Goal: Task Accomplishment & Management: Complete application form

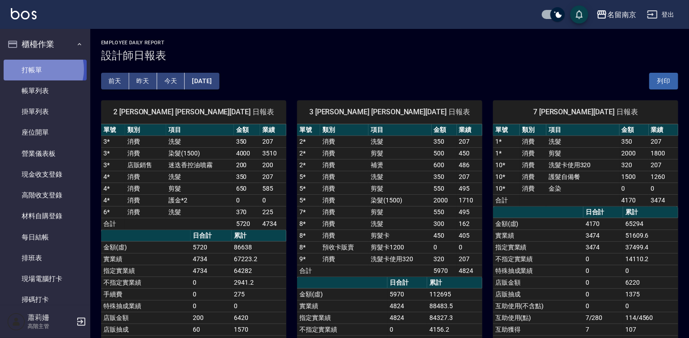
click at [40, 69] on link "打帳單" at bounding box center [45, 70] width 83 height 21
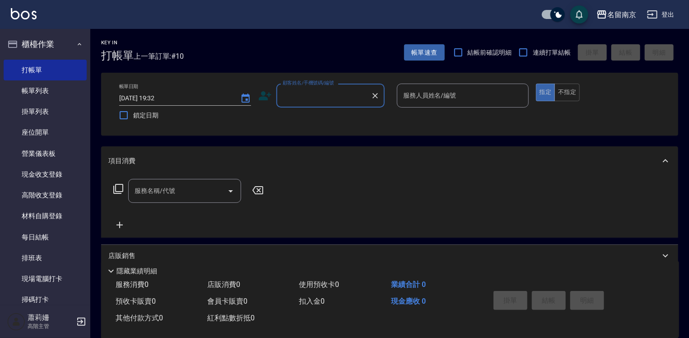
click at [316, 100] on input "顧客姓名/手機號碼/編號" at bounding box center [323, 96] width 87 height 16
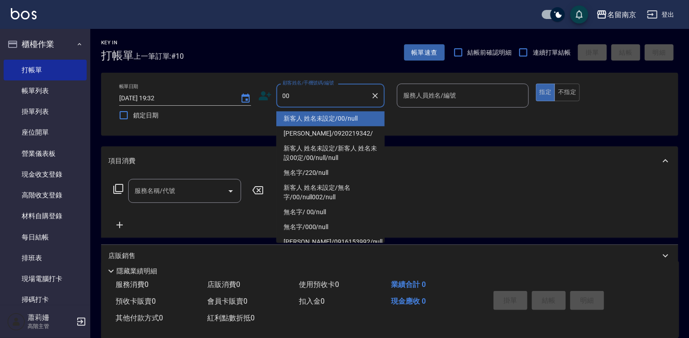
type input "新客人 姓名未設定/00/null"
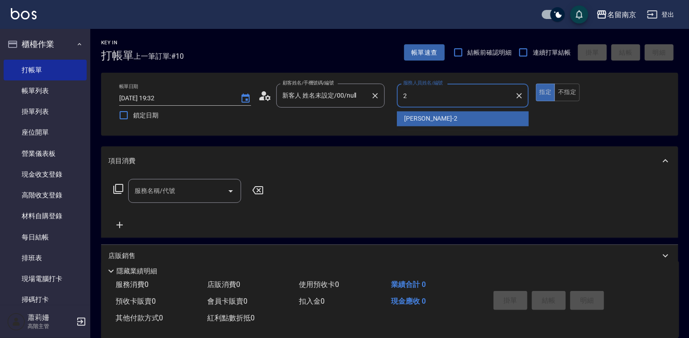
type input "[PERSON_NAME]-2"
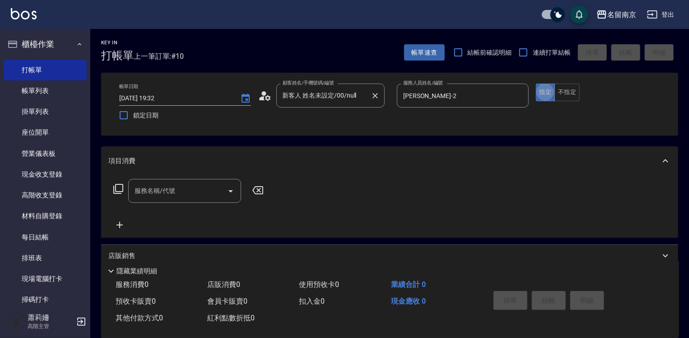
type button "true"
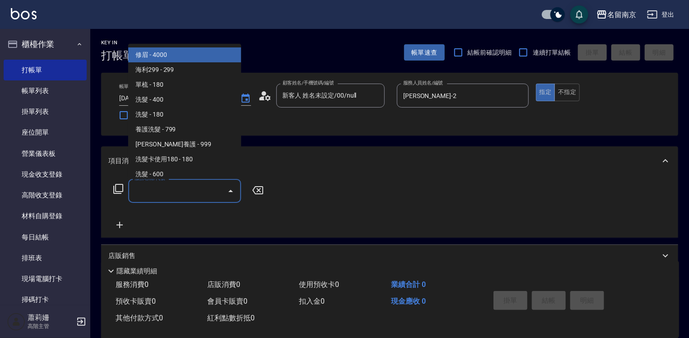
click at [190, 184] on input "服務名稱/代號" at bounding box center [177, 191] width 91 height 16
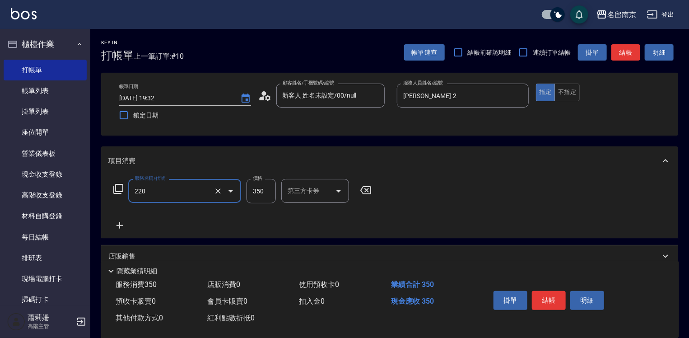
type input "洗髮(220)"
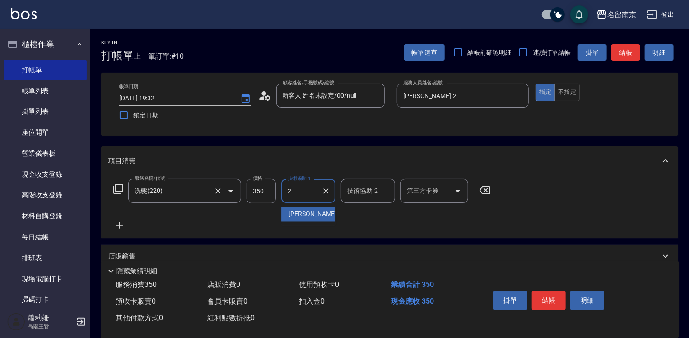
type input "[PERSON_NAME]-2"
click at [123, 223] on icon at bounding box center [119, 225] width 23 height 11
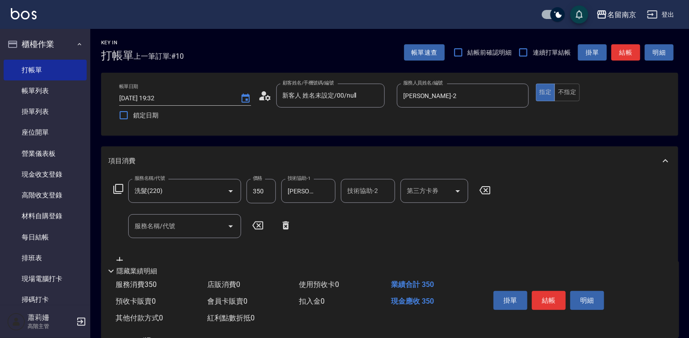
click at [120, 189] on icon at bounding box center [118, 188] width 11 height 11
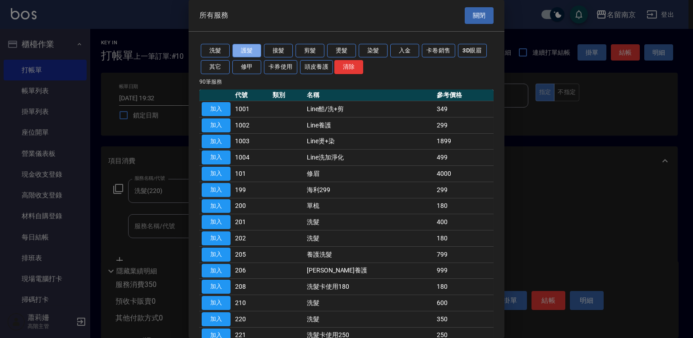
click at [239, 49] on button "護髮" at bounding box center [246, 51] width 29 height 14
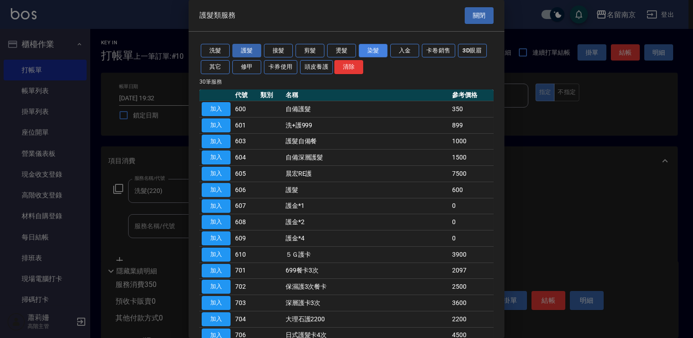
click at [378, 46] on button "染髮" at bounding box center [373, 51] width 29 height 14
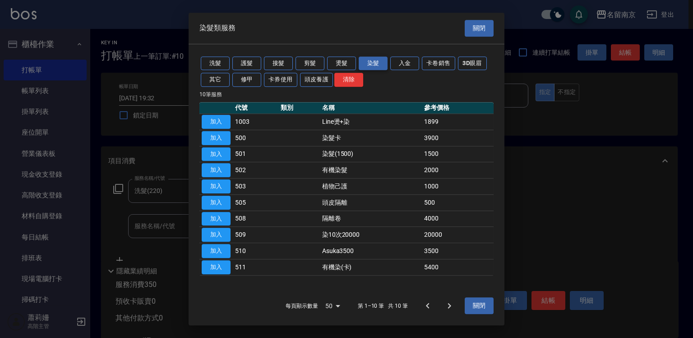
click at [379, 63] on button "染髮" at bounding box center [373, 63] width 29 height 14
drag, startPoint x: 485, startPoint y: 29, endPoint x: 483, endPoint y: 35, distance: 6.9
click at [484, 30] on button "關閉" at bounding box center [479, 28] width 29 height 17
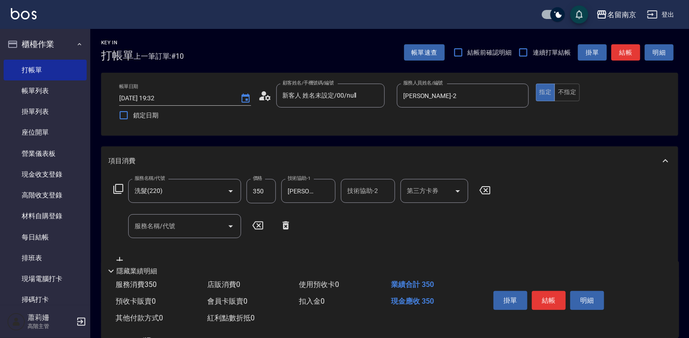
drag, startPoint x: 194, startPoint y: 227, endPoint x: 241, endPoint y: 220, distance: 47.4
click at [213, 226] on input "服務名稱/代號" at bounding box center [177, 226] width 91 height 16
type input "剪髮(301)"
type input "650"
click at [115, 190] on icon at bounding box center [118, 189] width 10 height 10
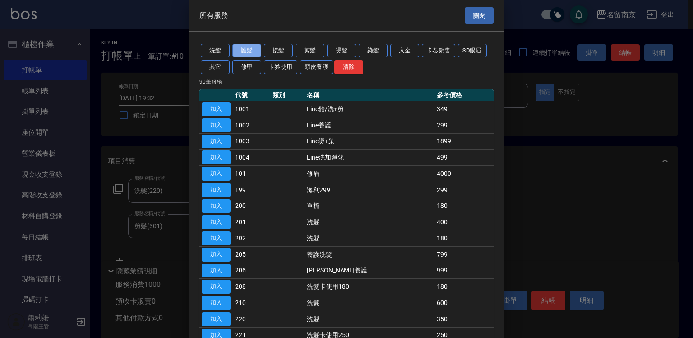
click at [242, 51] on button "護髮" at bounding box center [246, 51] width 29 height 14
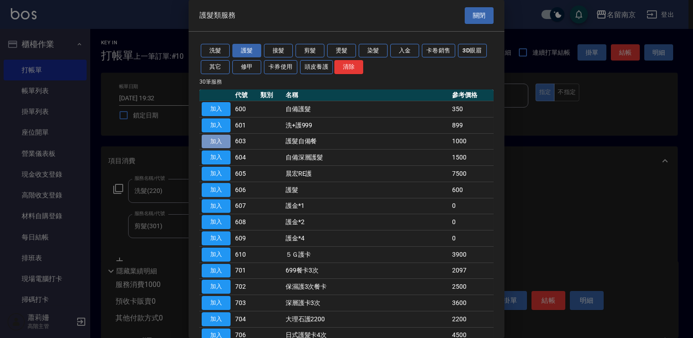
click at [217, 137] on button "加入" at bounding box center [216, 142] width 29 height 14
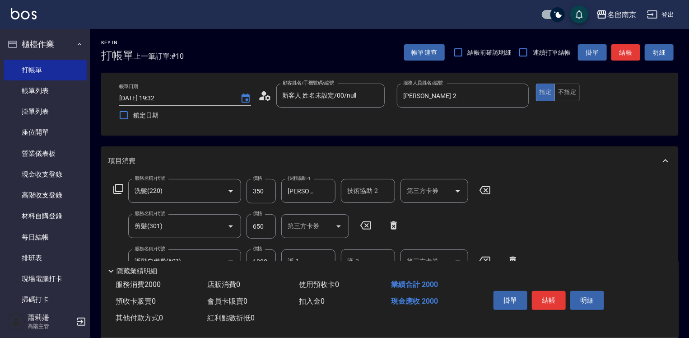
scroll to position [135, 0]
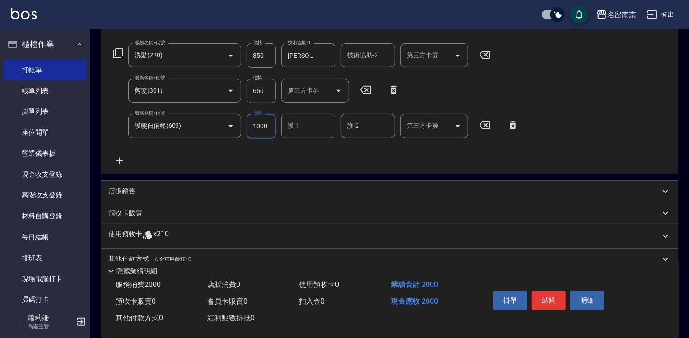
click at [265, 130] on input "1000" at bounding box center [260, 126] width 29 height 24
type input "1500"
type input "[PERSON_NAME]-2"
click at [552, 300] on button "結帳" at bounding box center [549, 300] width 34 height 19
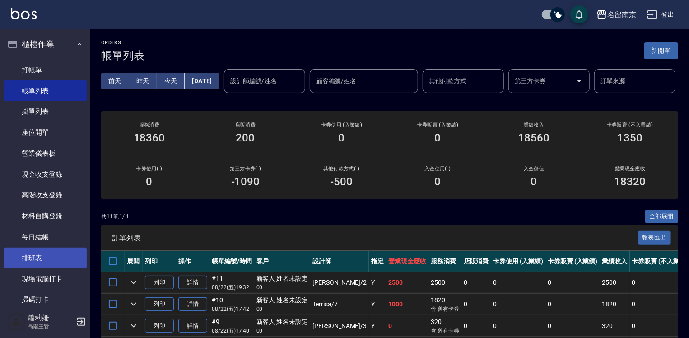
scroll to position [135, 0]
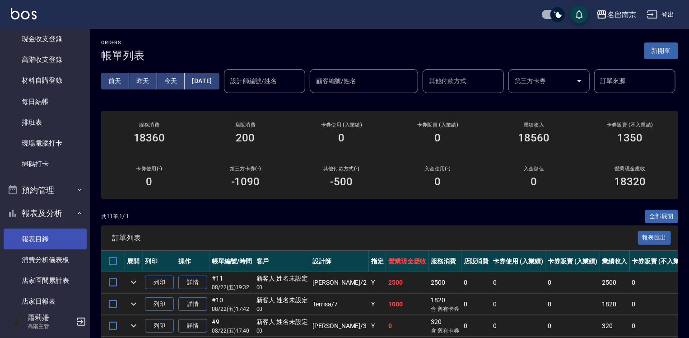
click at [35, 238] on link "報表目錄" at bounding box center [45, 238] width 83 height 21
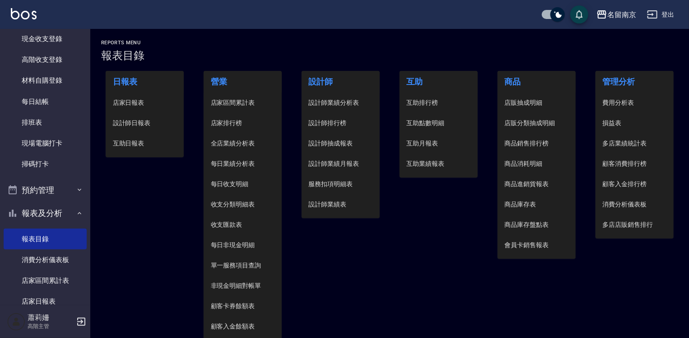
click at [146, 125] on span "設計師日報表" at bounding box center [145, 122] width 64 height 9
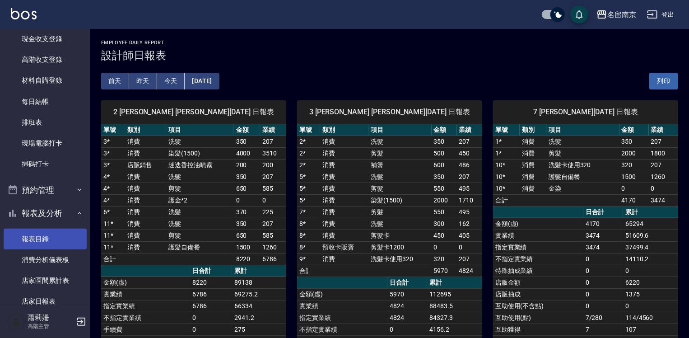
click at [51, 242] on link "報表目錄" at bounding box center [45, 238] width 83 height 21
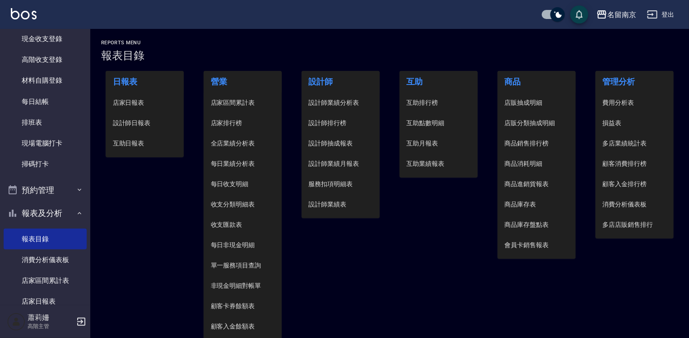
click at [150, 99] on span "店家日報表" at bounding box center [145, 102] width 64 height 9
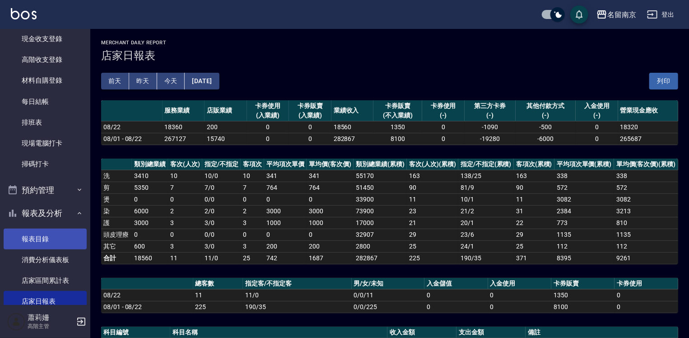
click at [60, 233] on link "報表目錄" at bounding box center [45, 238] width 83 height 21
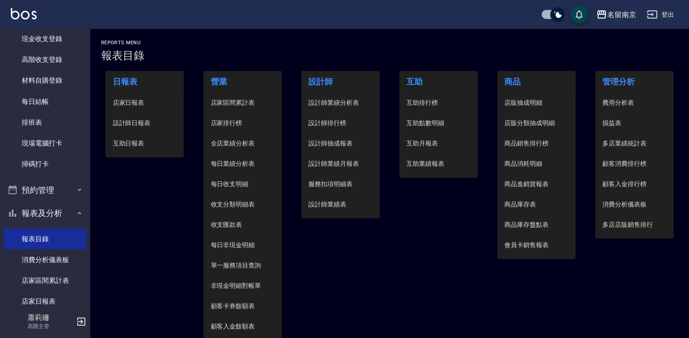
click at [143, 107] on li "店家日報表" at bounding box center [145, 103] width 79 height 20
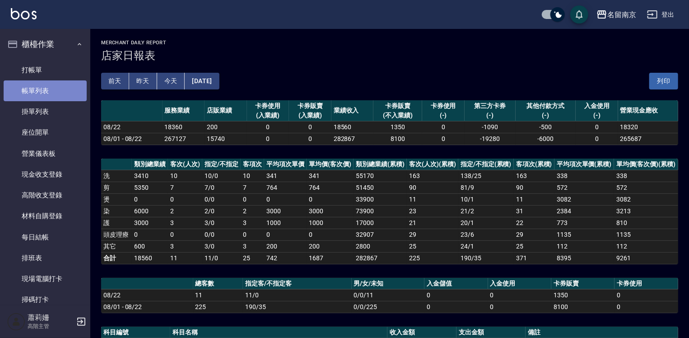
click at [52, 89] on link "帳單列表" at bounding box center [45, 90] width 83 height 21
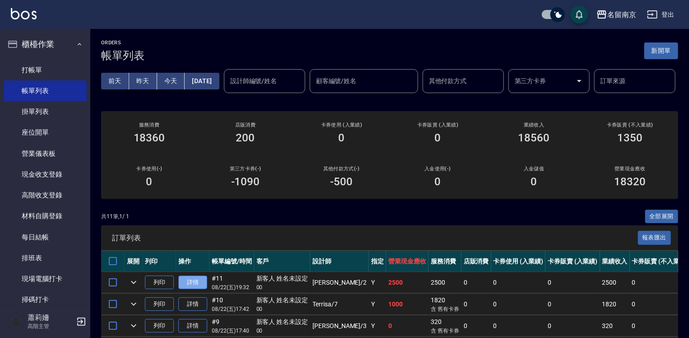
click at [193, 289] on link "詳情" at bounding box center [192, 282] width 29 height 14
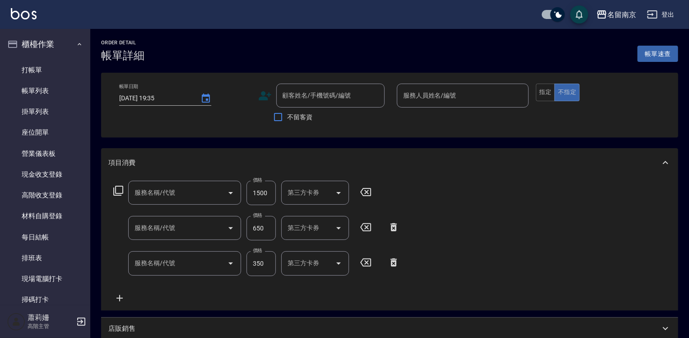
type input "[DATE] 19:32"
type input "[PERSON_NAME]-2"
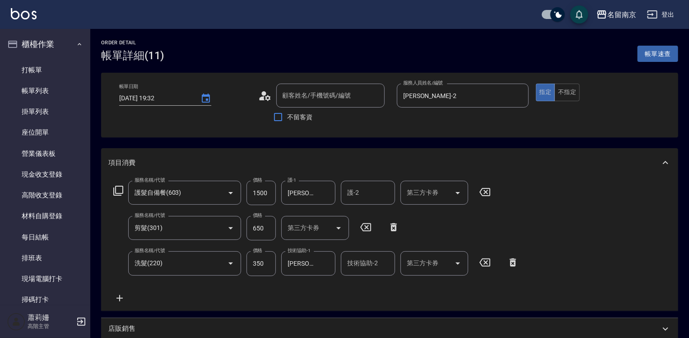
type input "護髮自備餐(603)"
type input "剪髮(301)"
type input "洗髮(220)"
type input "新客人 姓名未設定/00/null"
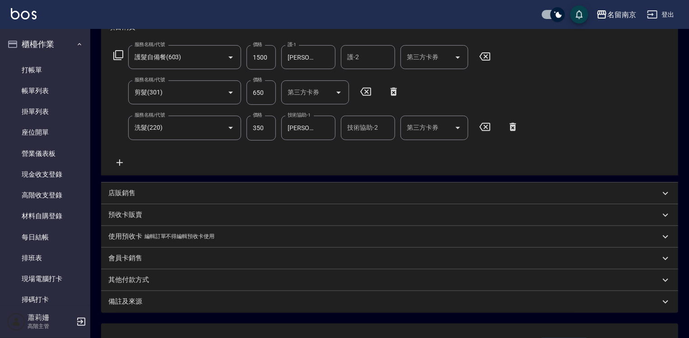
click at [256, 56] on input "1500" at bounding box center [260, 57] width 29 height 24
type input "1300"
click at [123, 193] on p "店販銷售" at bounding box center [121, 192] width 27 height 9
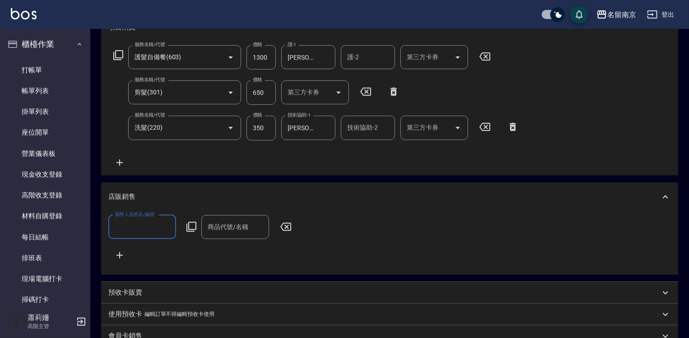
scroll to position [0, 0]
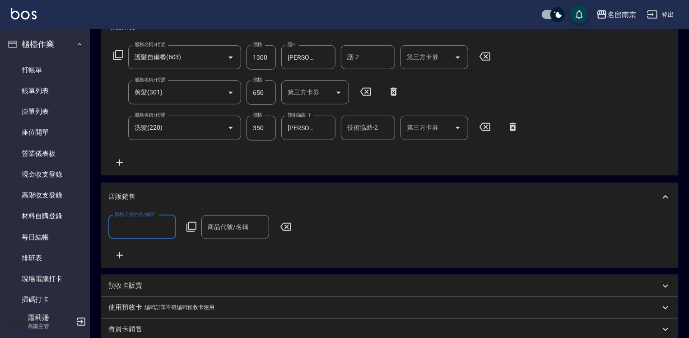
click at [133, 224] on input "服務人員姓名/編號" at bounding box center [142, 227] width 60 height 16
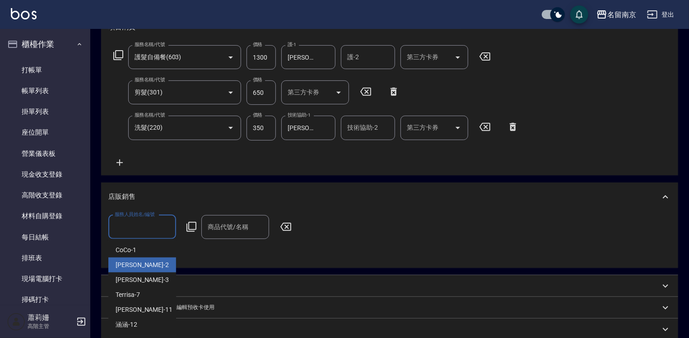
click at [140, 259] on div "[PERSON_NAME] -2" at bounding box center [142, 264] width 68 height 15
type input "[PERSON_NAME]-2"
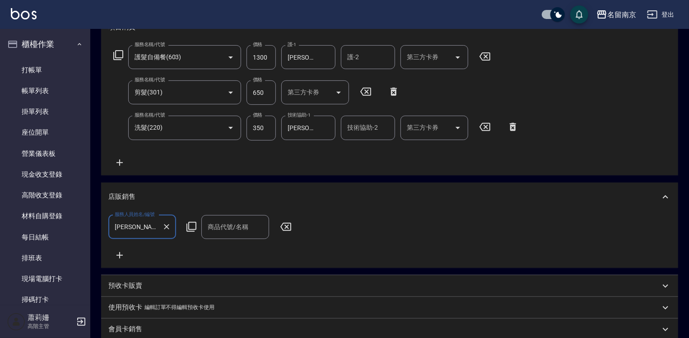
click at [192, 223] on icon at bounding box center [191, 226] width 11 height 11
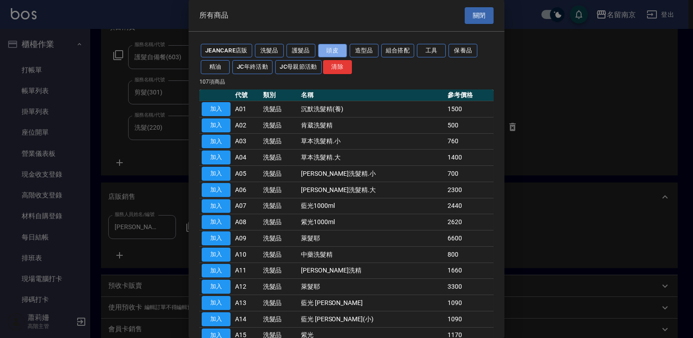
click at [331, 48] on button "頭皮" at bounding box center [332, 51] width 29 height 14
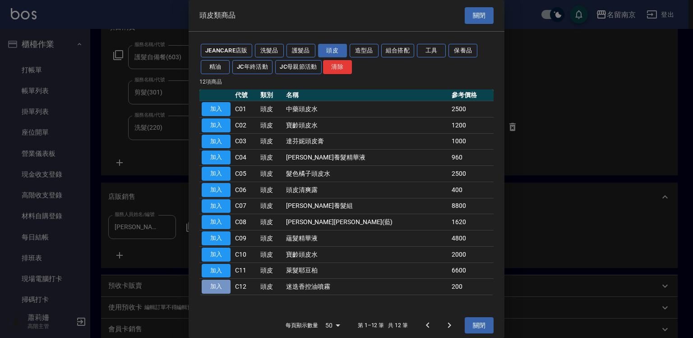
click at [228, 285] on button "加入" at bounding box center [216, 286] width 29 height 14
type input "迷迭香控油噴霧"
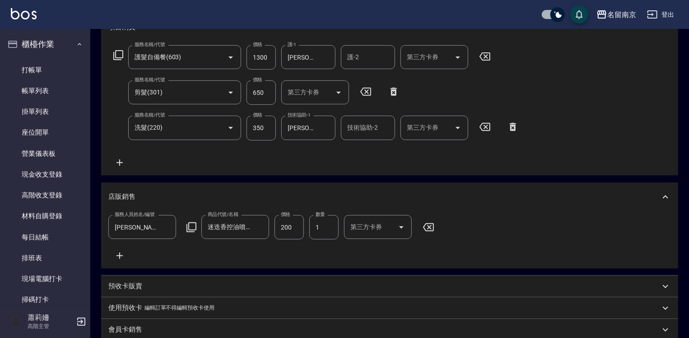
scroll to position [271, 0]
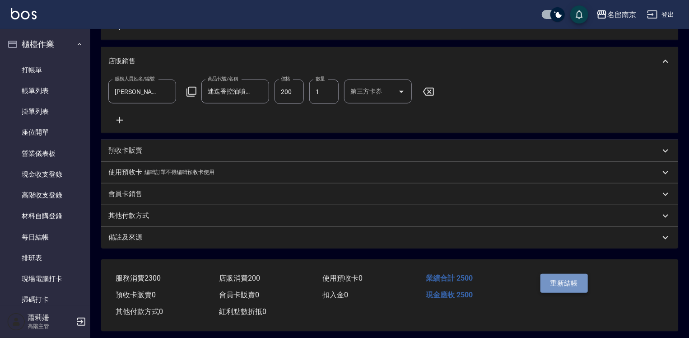
click at [582, 289] on button "重新結帳" at bounding box center [564, 283] width 48 height 19
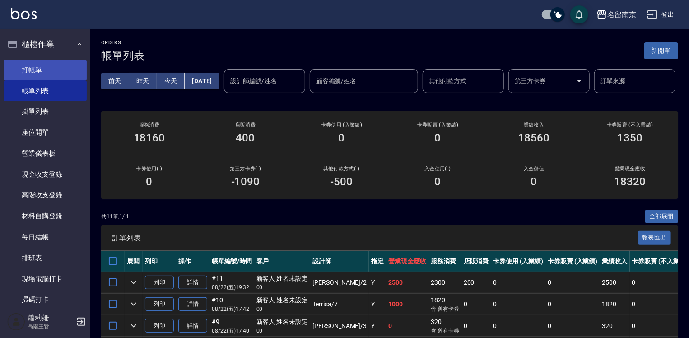
click at [45, 76] on link "打帳單" at bounding box center [45, 70] width 83 height 21
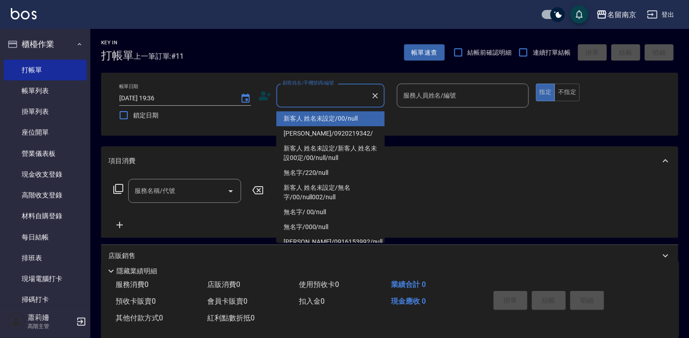
click at [353, 96] on input "顧客姓名/手機號碼/編號" at bounding box center [323, 96] width 87 height 16
type input "新客人 姓名未設定/00/null"
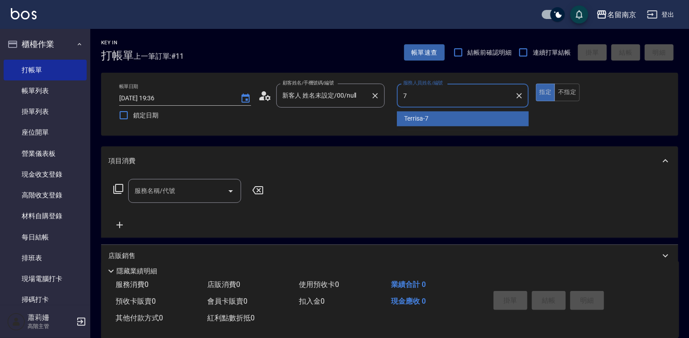
type input "Terrisa-7"
type button "true"
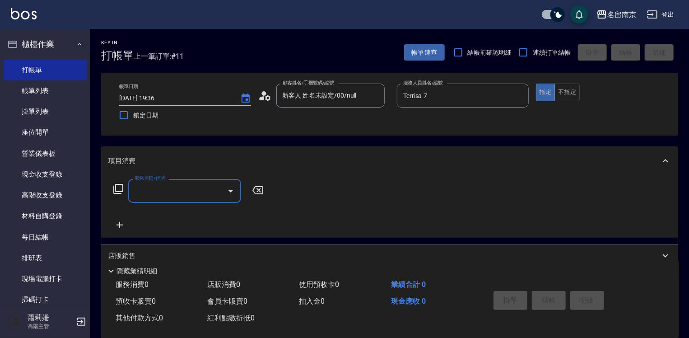
click at [123, 191] on icon at bounding box center [118, 188] width 11 height 11
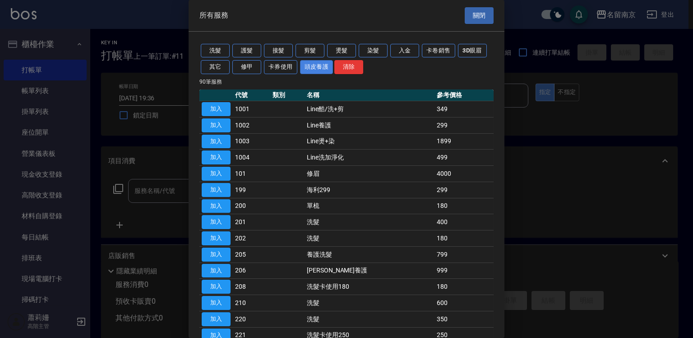
click at [315, 63] on button "頭皮養護" at bounding box center [316, 67] width 33 height 14
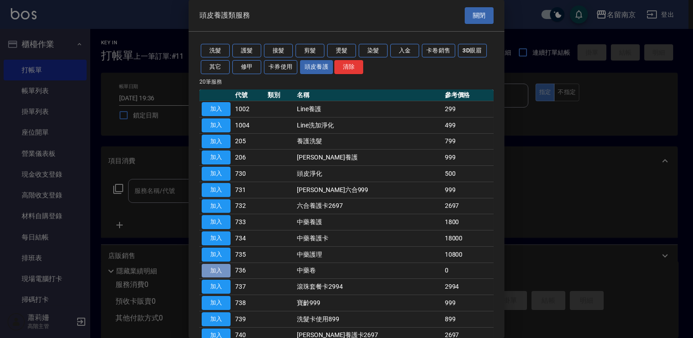
click at [218, 268] on button "加入" at bounding box center [216, 271] width 29 height 14
type input "中藥卷(736)"
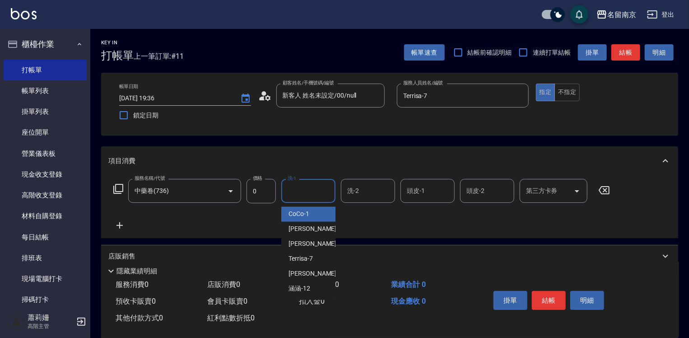
click at [314, 184] on input "洗-1" at bounding box center [308, 191] width 46 height 16
type input "Terrisa-7"
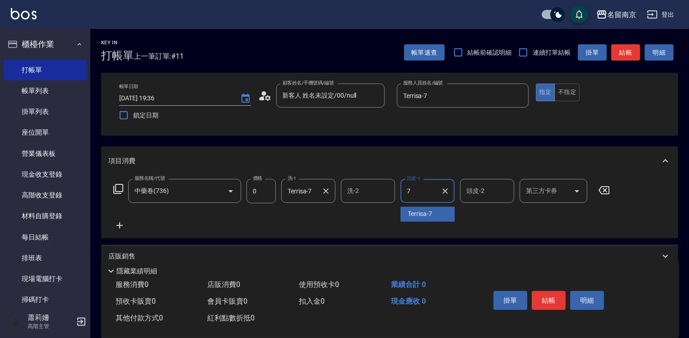
type input "Terrisa-7"
click at [546, 298] on button "結帳" at bounding box center [549, 300] width 34 height 19
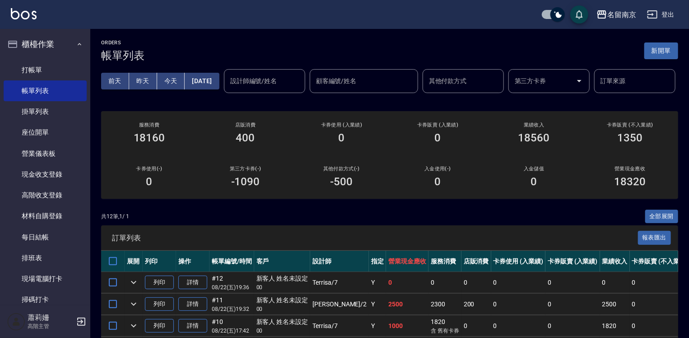
scroll to position [135, 0]
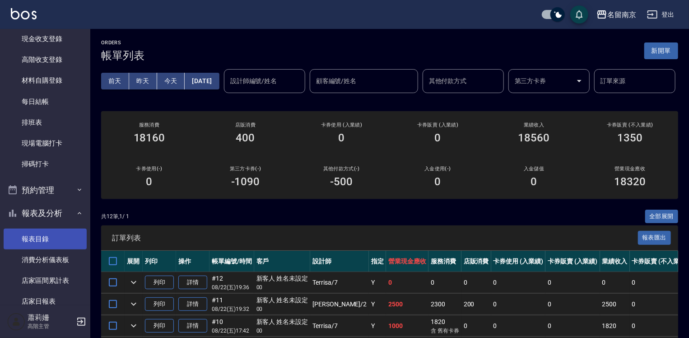
click at [50, 237] on link "報表目錄" at bounding box center [45, 238] width 83 height 21
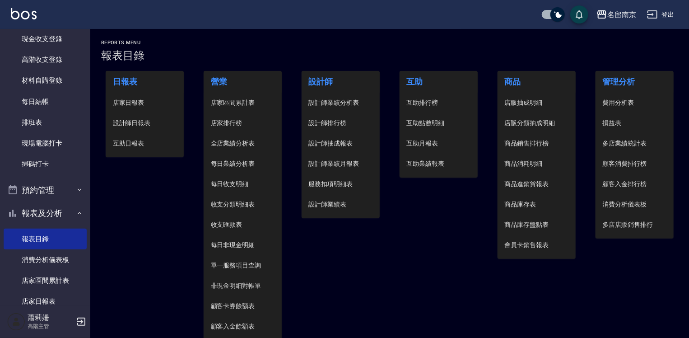
click at [135, 122] on span "設計師日報表" at bounding box center [145, 122] width 64 height 9
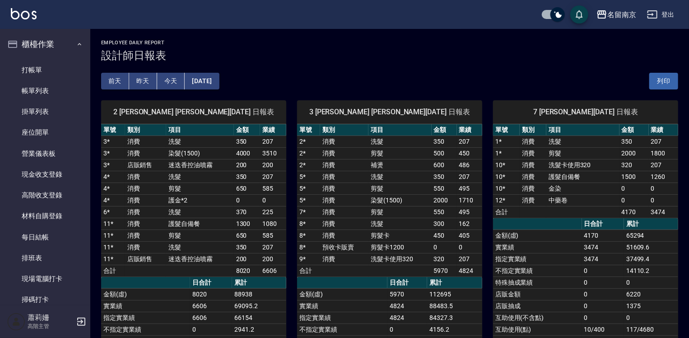
scroll to position [181, 0]
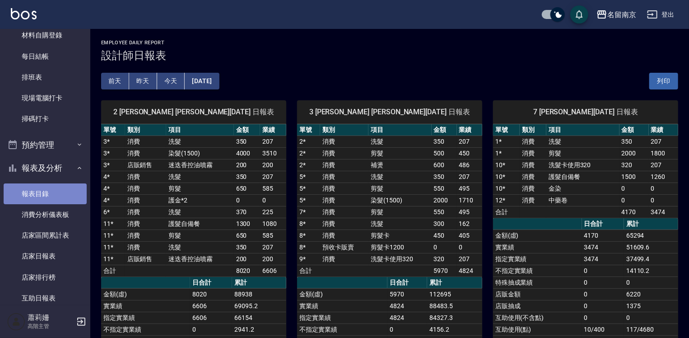
click at [47, 188] on link "報表目錄" at bounding box center [45, 193] width 83 height 21
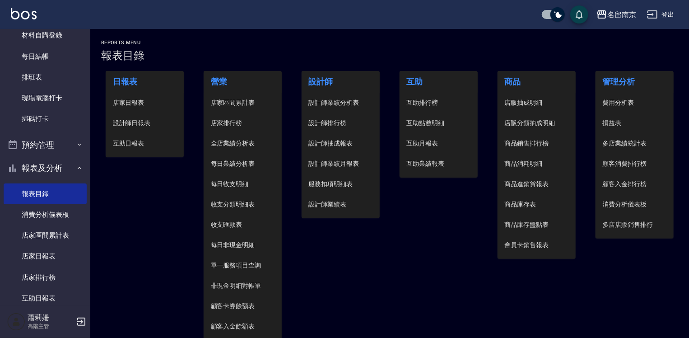
click at [143, 98] on span "店家日報表" at bounding box center [145, 102] width 64 height 9
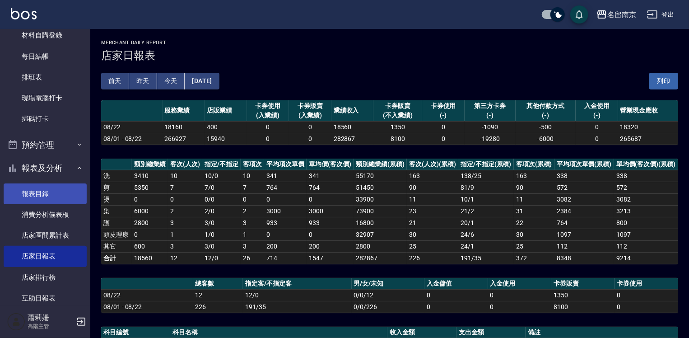
click at [40, 192] on link "報表目錄" at bounding box center [45, 193] width 83 height 21
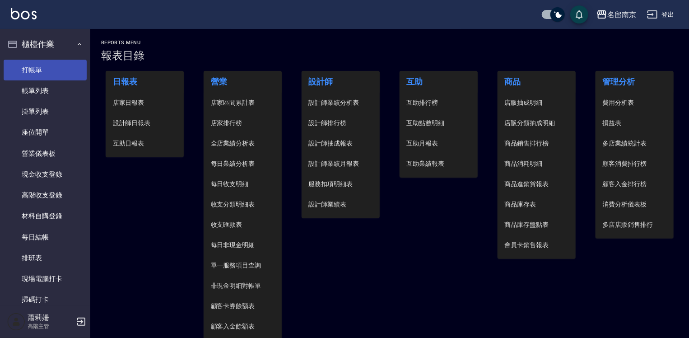
click at [42, 67] on link "打帳單" at bounding box center [45, 70] width 83 height 21
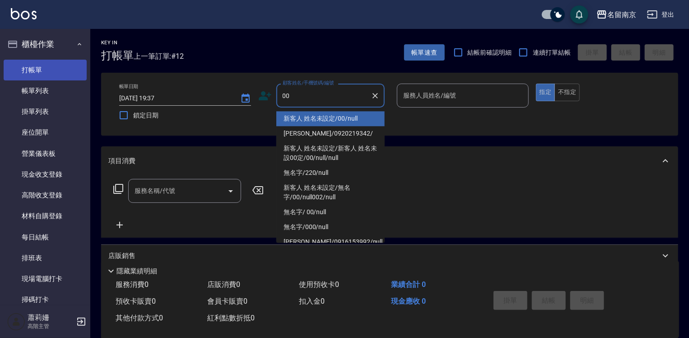
type input "新客人 姓名未設定/00/null"
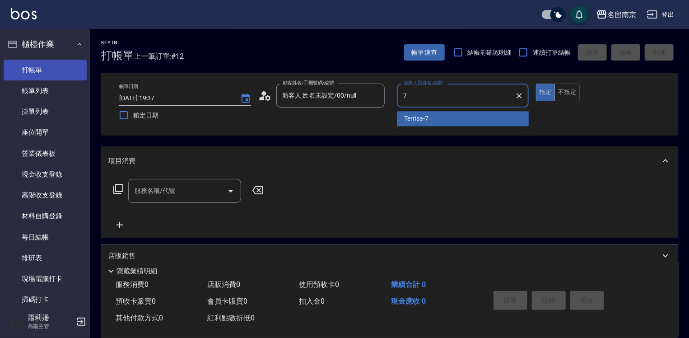
type input "Terrisa-7"
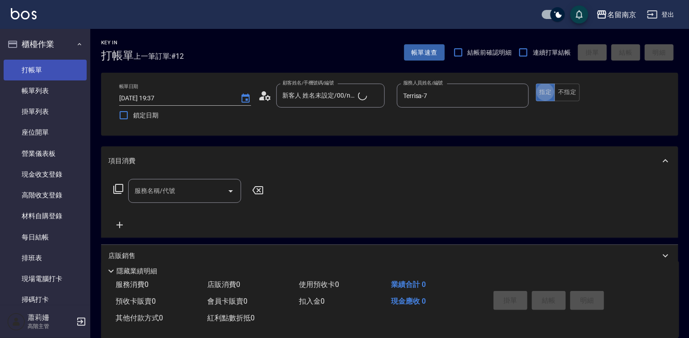
type button "true"
drag, startPoint x: 164, startPoint y: 190, endPoint x: 174, endPoint y: 188, distance: 9.6
click at [172, 189] on input "服務名稱/代號" at bounding box center [177, 191] width 91 height 16
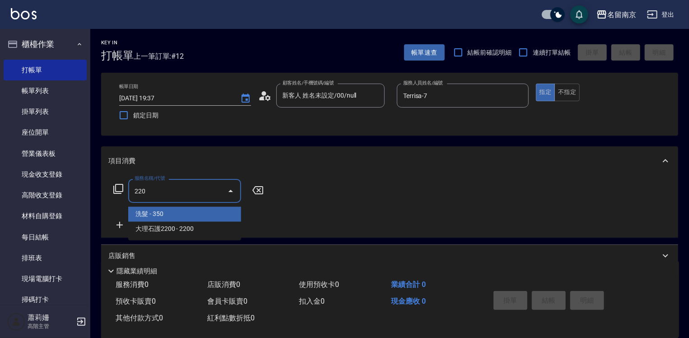
type input "洗髮(220)"
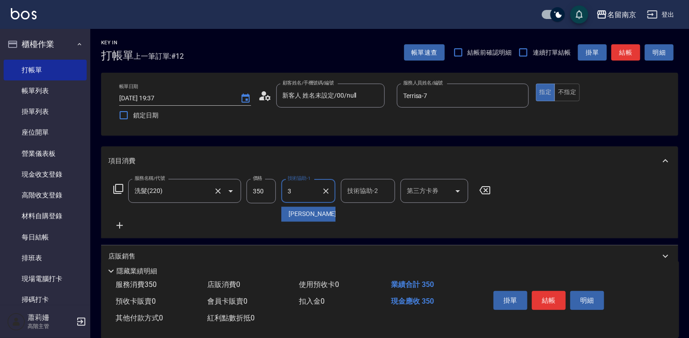
type input "[PERSON_NAME]-3"
click at [326, 192] on icon "Clear" at bounding box center [325, 190] width 9 height 9
type input "[PERSON_NAME]-3"
click at [116, 223] on icon at bounding box center [119, 225] width 23 height 11
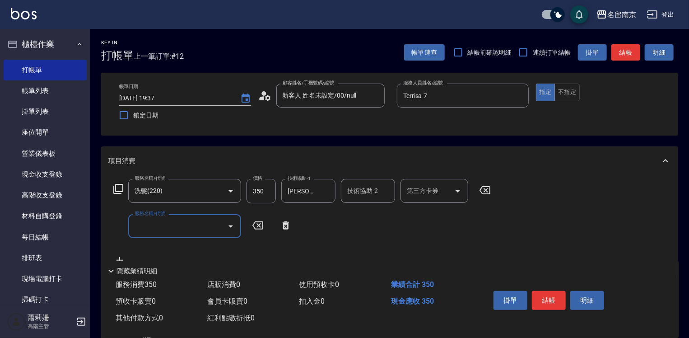
click at [135, 223] on input "服務名稱/代號" at bounding box center [177, 226] width 91 height 16
type input "剪髮(301)"
type input "650"
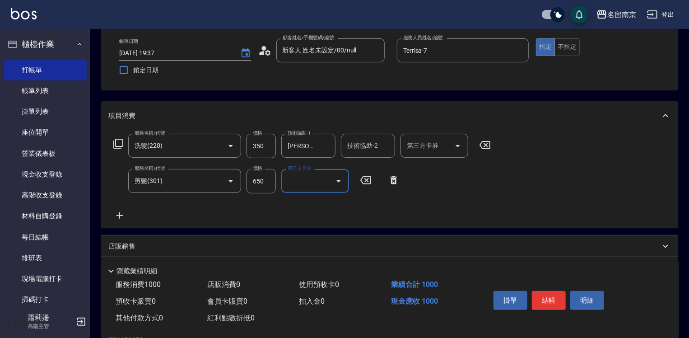
click at [120, 215] on icon at bounding box center [119, 215] width 6 height 6
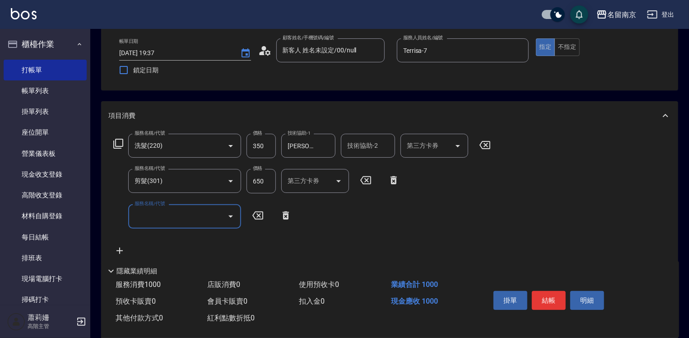
click at [162, 218] on input "服務名稱/代號" at bounding box center [177, 216] width 91 height 16
type input "染髮(1500)(501)"
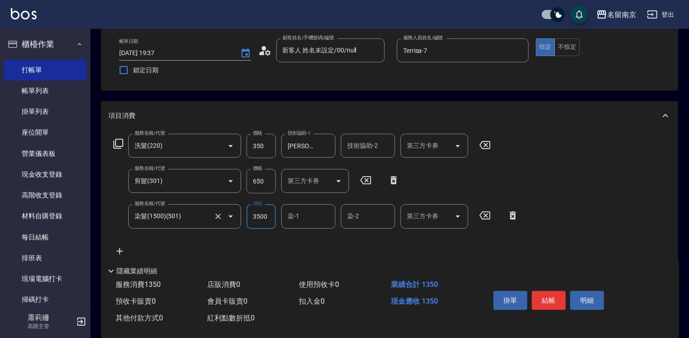
type input "3500"
type input "[PERSON_NAME]-3"
click at [325, 217] on icon "Clear" at bounding box center [325, 216] width 5 height 5
type input "Terrisa-7"
click at [560, 298] on button "結帳" at bounding box center [549, 300] width 34 height 19
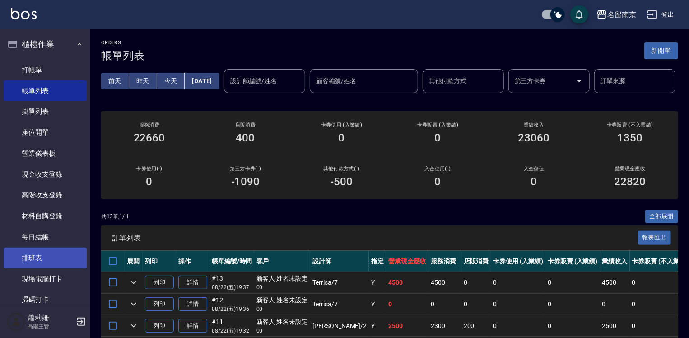
drag, startPoint x: 672, startPoint y: 15, endPoint x: 71, endPoint y: 252, distance: 645.9
click at [152, 242] on div "名留南京 登出 櫃檯作業 打帳單 帳單列表 掛單列表 座位開單 營業儀表板 現金收支登錄 高階收支登錄 材料自購登錄 每日結帳 排班表 現場電腦打卡 掃碼打卡…" at bounding box center [344, 294] width 689 height 589
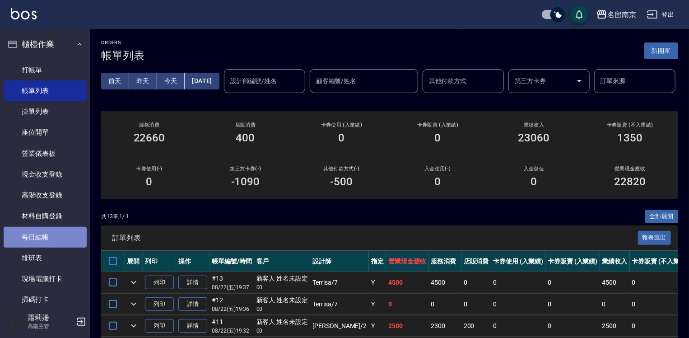
click at [61, 238] on link "每日結帳" at bounding box center [45, 237] width 83 height 21
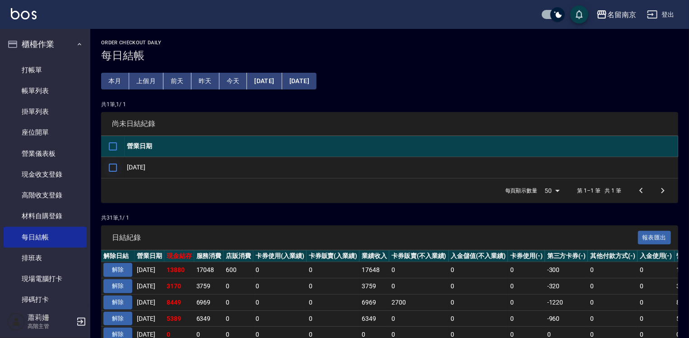
click at [112, 170] on input "checkbox" at bounding box center [112, 167] width 19 height 19
checkbox input "true"
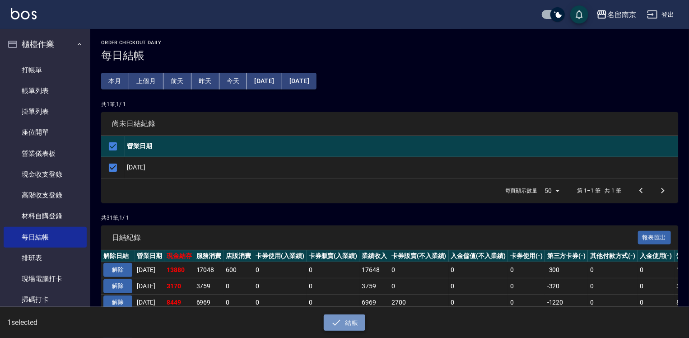
click at [358, 327] on button "結帳" at bounding box center [345, 322] width 42 height 17
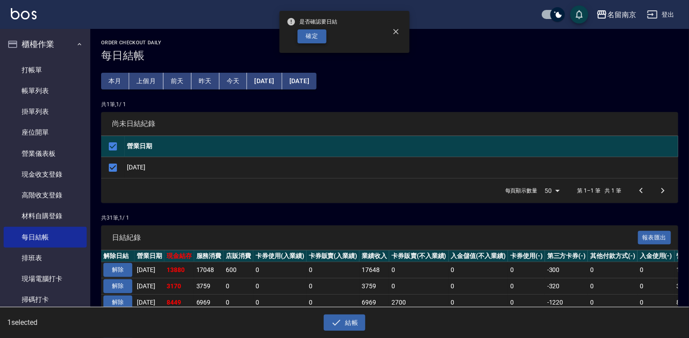
click at [311, 38] on button "確定" at bounding box center [312, 36] width 29 height 14
checkbox input "false"
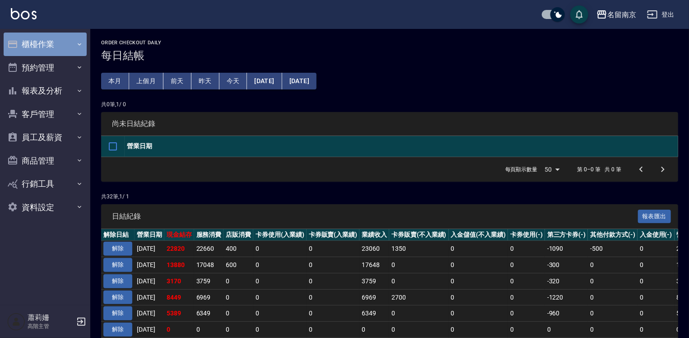
click at [62, 52] on button "櫃檯作業" at bounding box center [45, 44] width 83 height 23
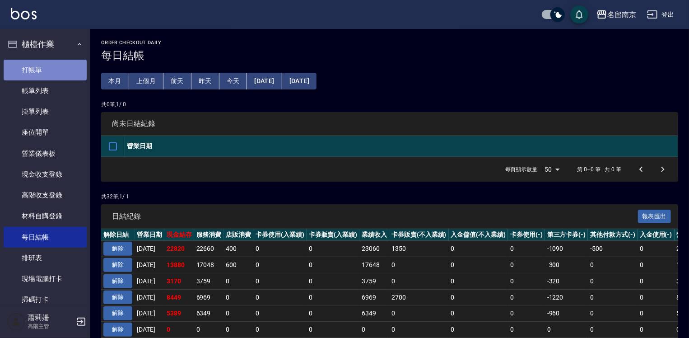
click at [57, 69] on link "打帳單" at bounding box center [45, 70] width 83 height 21
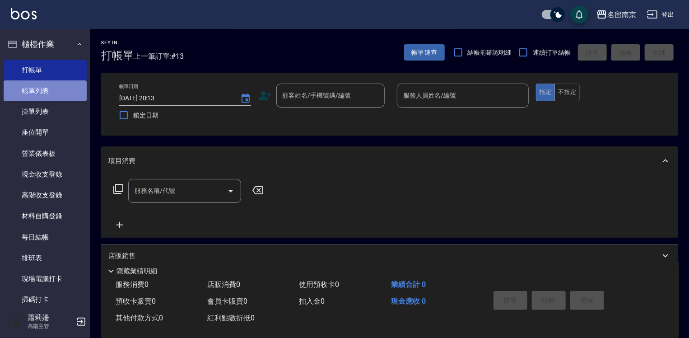
click at [46, 92] on link "帳單列表" at bounding box center [45, 90] width 83 height 21
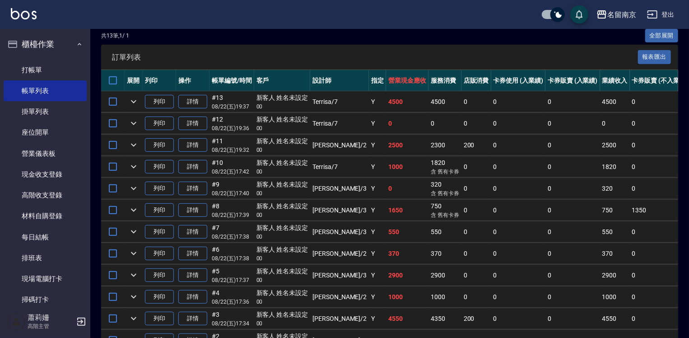
scroll to position [284, 0]
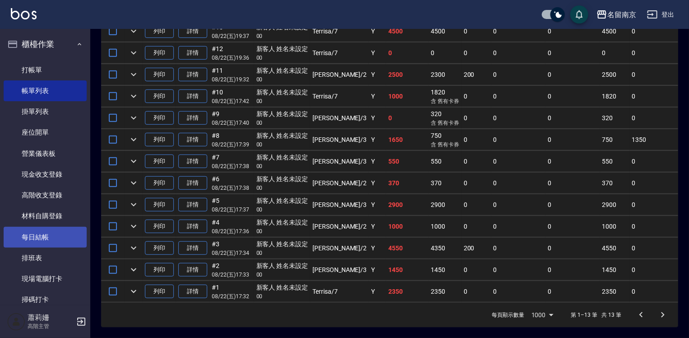
click at [48, 235] on link "每日結帳" at bounding box center [45, 237] width 83 height 21
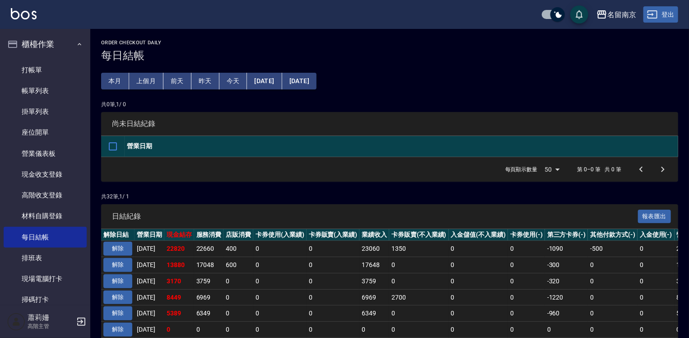
click at [674, 18] on button "登出" at bounding box center [660, 14] width 35 height 17
